Goal: Go to known website: Access a specific website the user already knows

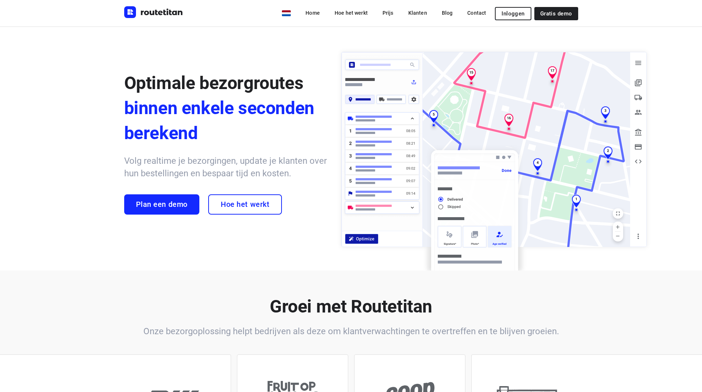
click at [516, 14] on span "Inloggen" at bounding box center [513, 14] width 23 height 6
